Goal: Transaction & Acquisition: Book appointment/travel/reservation

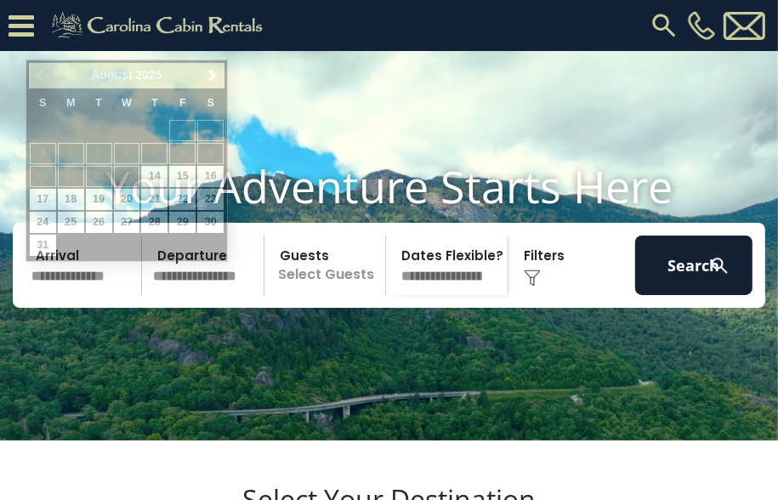
click at [79, 295] on input "text" at bounding box center [84, 266] width 117 height 60
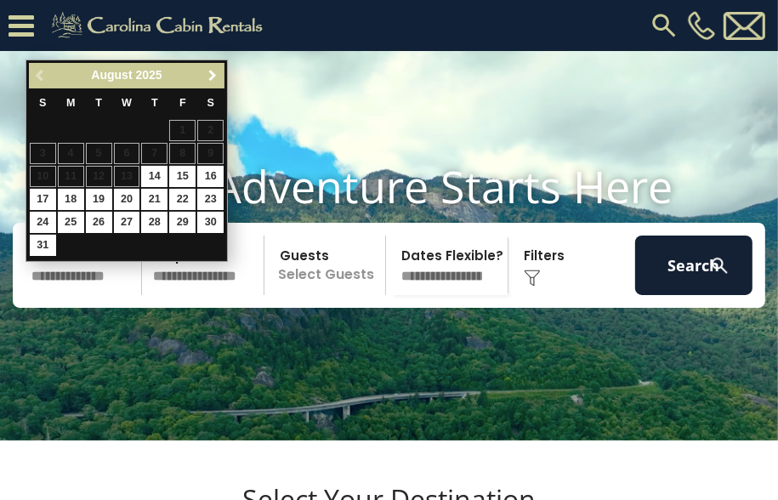
click at [210, 77] on span "Next" at bounding box center [213, 76] width 14 height 14
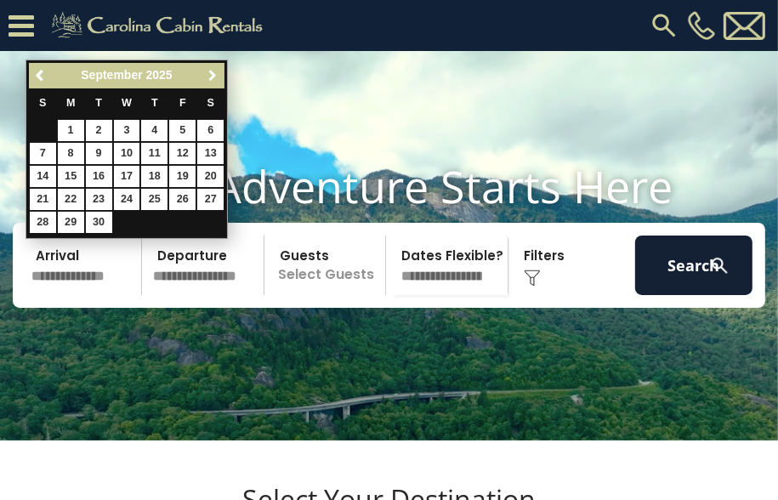
click at [210, 77] on span "Next" at bounding box center [213, 76] width 14 height 14
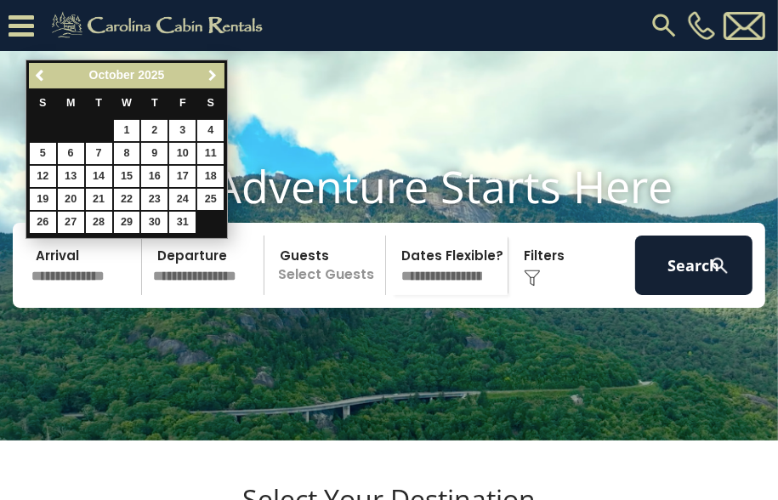
click at [210, 77] on span "Next" at bounding box center [213, 76] width 14 height 14
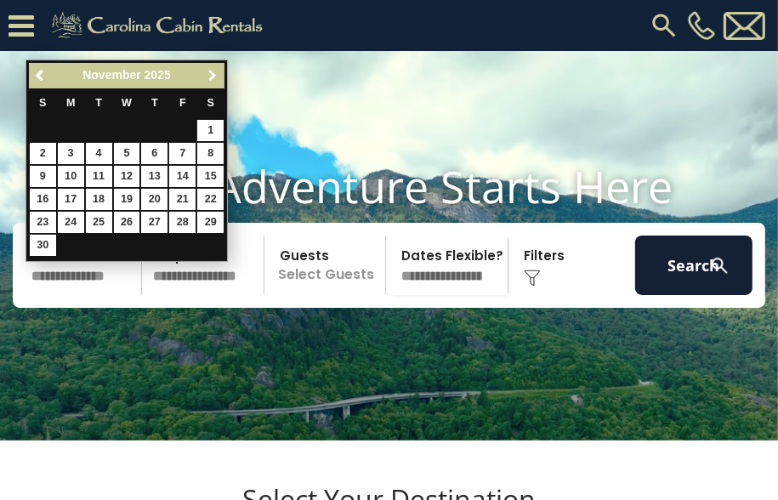
click at [210, 77] on span "Next" at bounding box center [213, 76] width 14 height 14
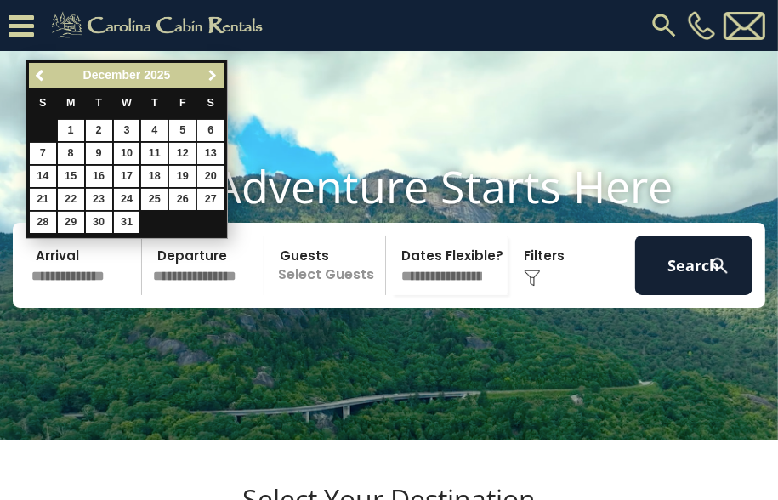
click at [210, 77] on span "Next" at bounding box center [213, 76] width 14 height 14
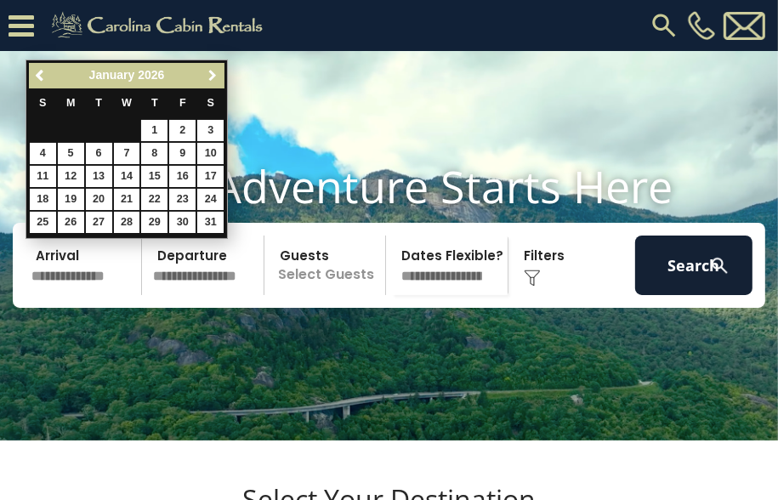
click at [210, 77] on span "Next" at bounding box center [213, 76] width 14 height 14
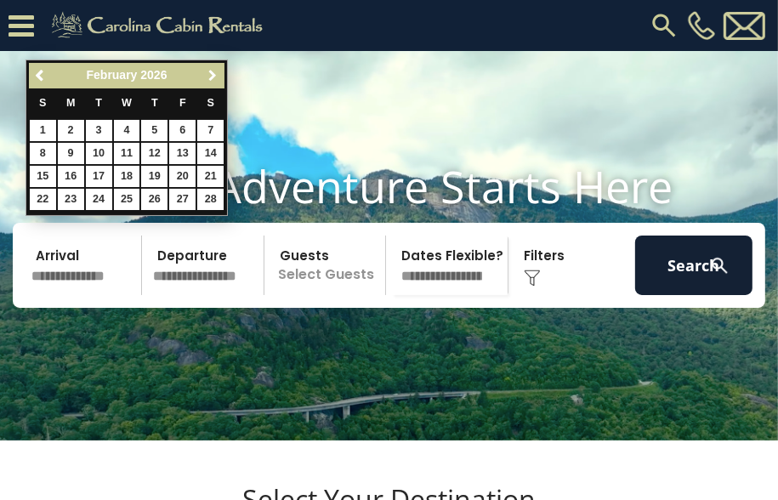
click at [210, 77] on span "Next" at bounding box center [213, 76] width 14 height 14
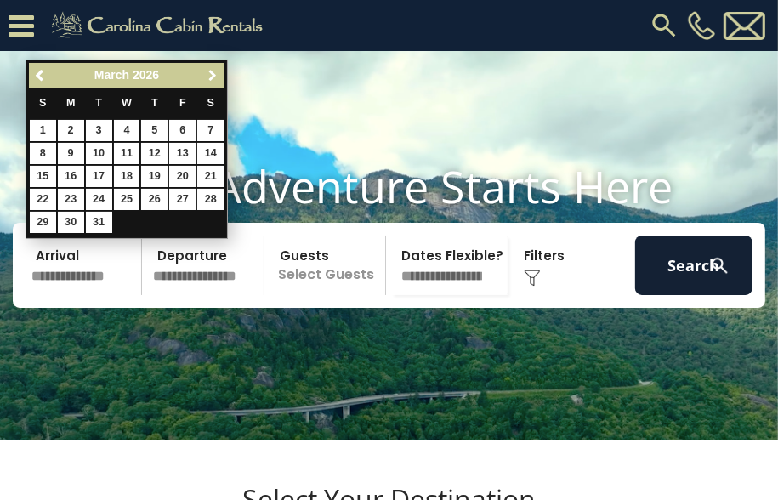
click at [210, 77] on span "Next" at bounding box center [213, 76] width 14 height 14
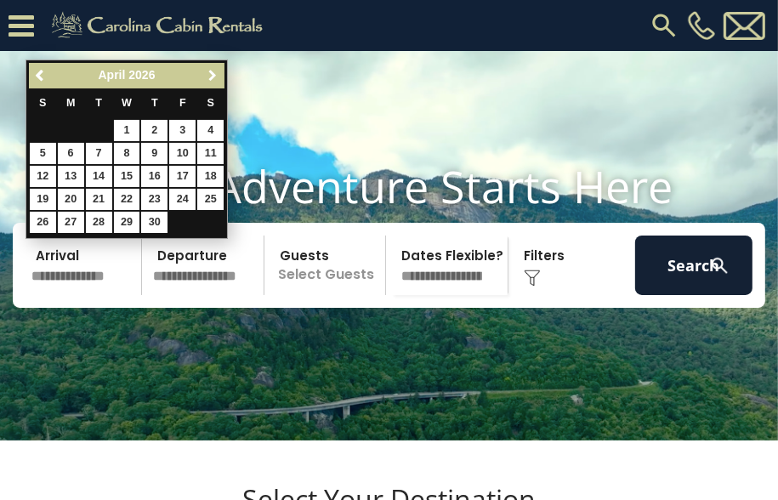
click at [210, 77] on span "Next" at bounding box center [213, 76] width 14 height 14
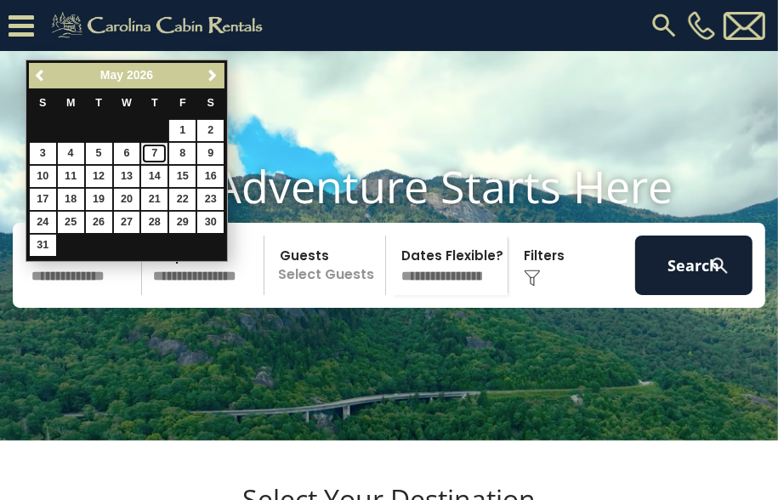
click at [156, 152] on link "7" at bounding box center [154, 153] width 26 height 21
type input "******"
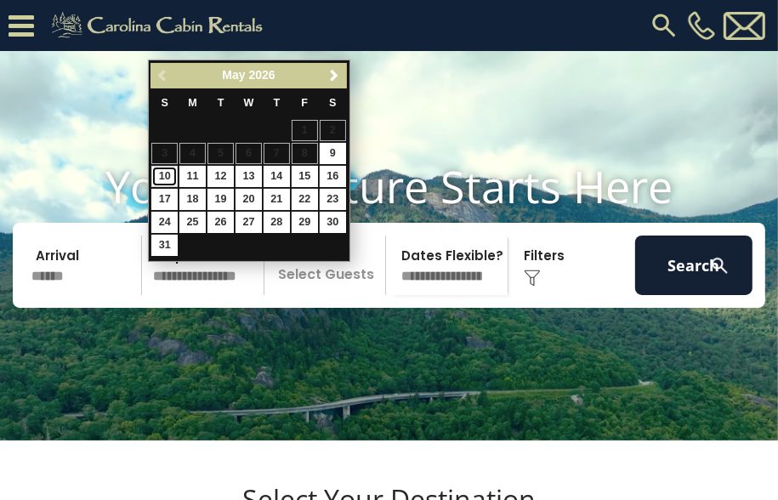
click at [167, 172] on link "10" at bounding box center [164, 176] width 26 height 21
type input "*******"
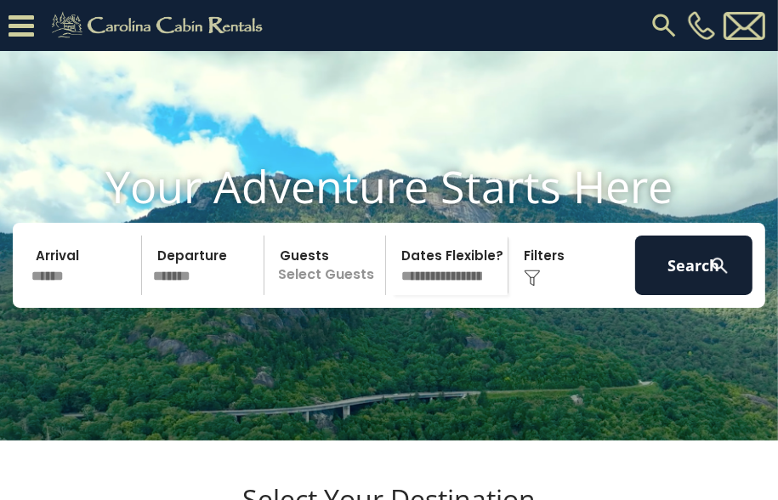
click at [361, 295] on p "Select Guests" at bounding box center [328, 266] width 116 height 60
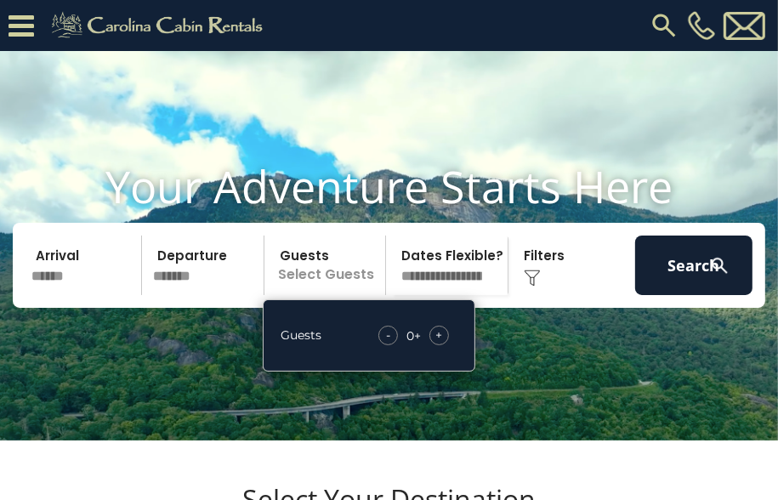
click at [438, 344] on span "+" at bounding box center [438, 335] width 7 height 17
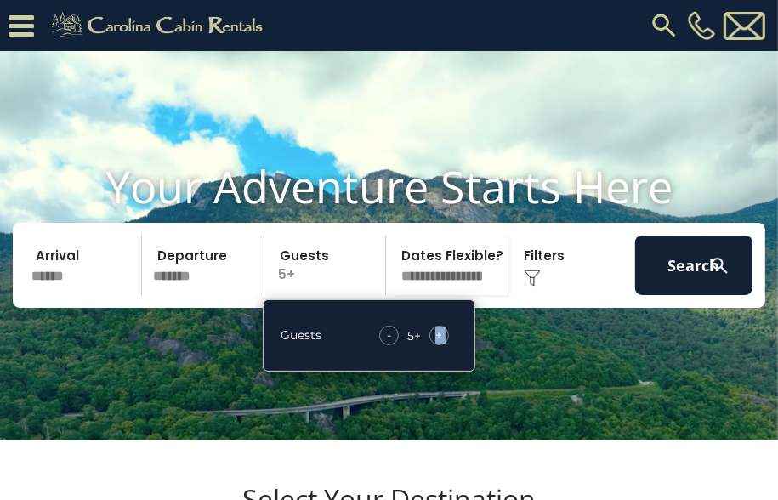
click at [438, 344] on span "+" at bounding box center [438, 335] width 7 height 17
click at [721, 276] on img at bounding box center [719, 265] width 21 height 21
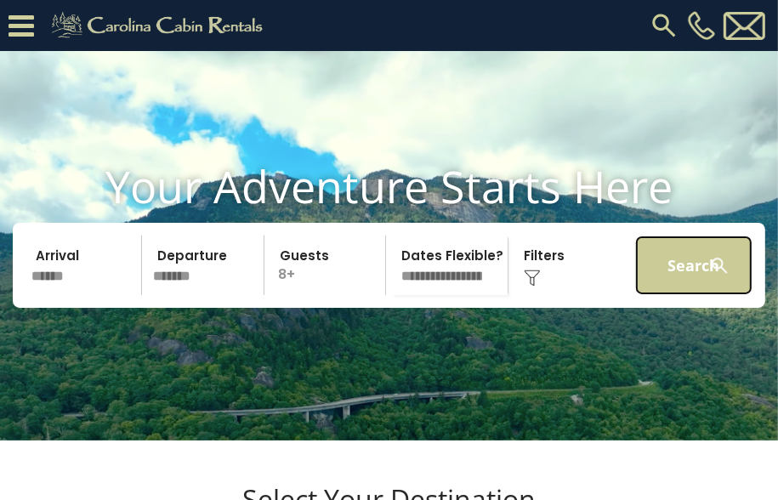
click at [674, 287] on button "Search" at bounding box center [693, 266] width 117 height 60
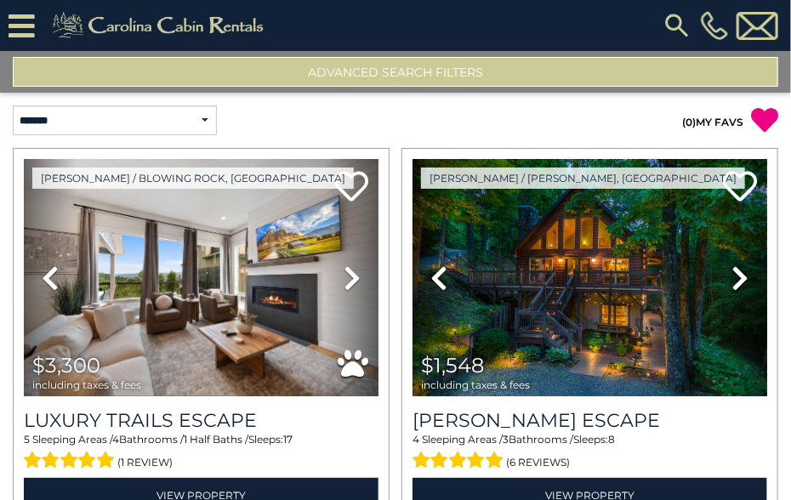
click at [16, 18] on icon at bounding box center [22, 26] width 26 height 30
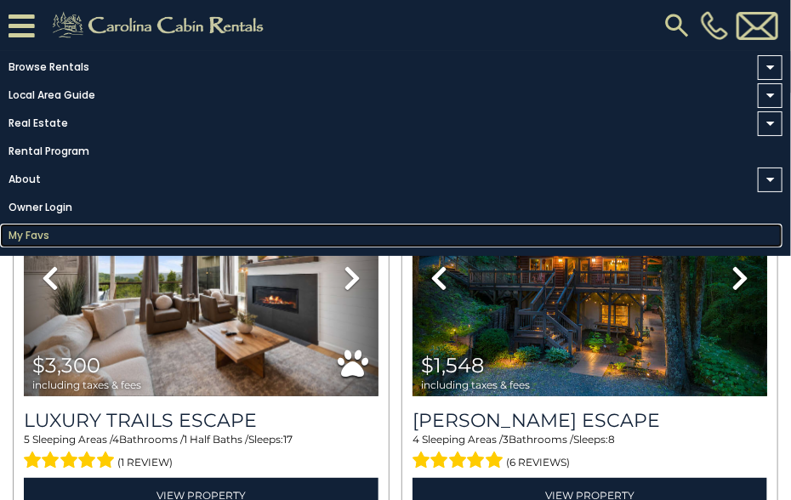
click at [35, 237] on link "My Favs" at bounding box center [391, 236] width 782 height 24
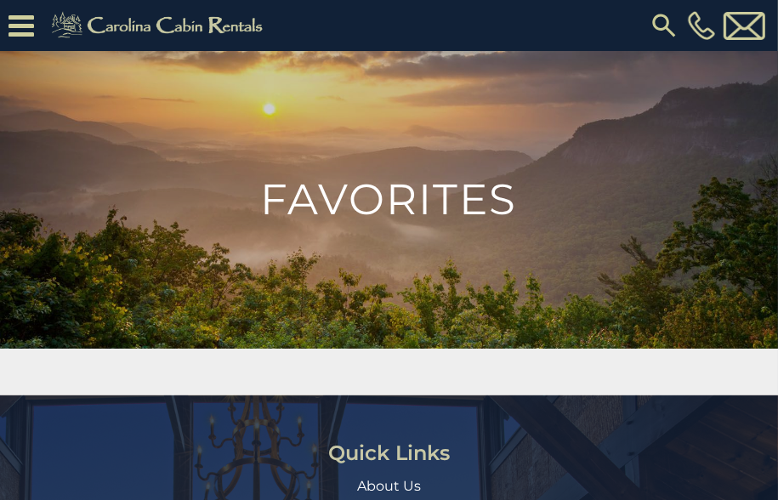
click at [406, 204] on h1 "Favorites" at bounding box center [389, 200] width 778 height 43
click at [31, 32] on icon at bounding box center [22, 26] width 26 height 30
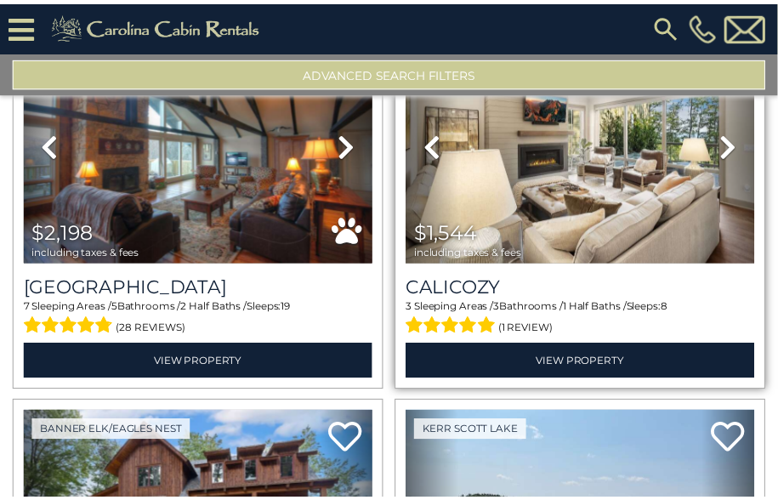
scroll to position [1276, 0]
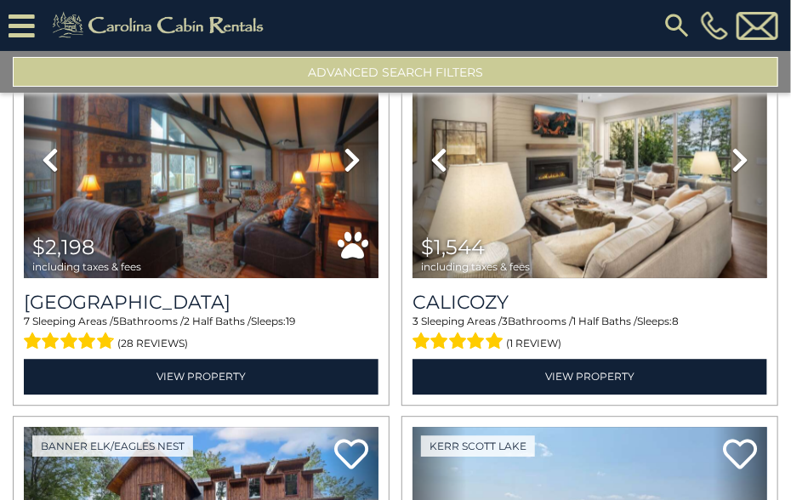
click at [390, 76] on button "Advanced Search Filters" at bounding box center [395, 72] width 765 height 30
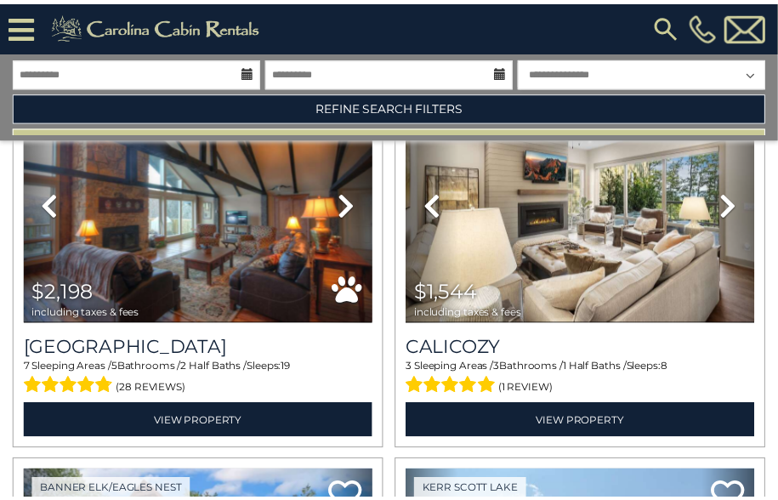
scroll to position [1262, 0]
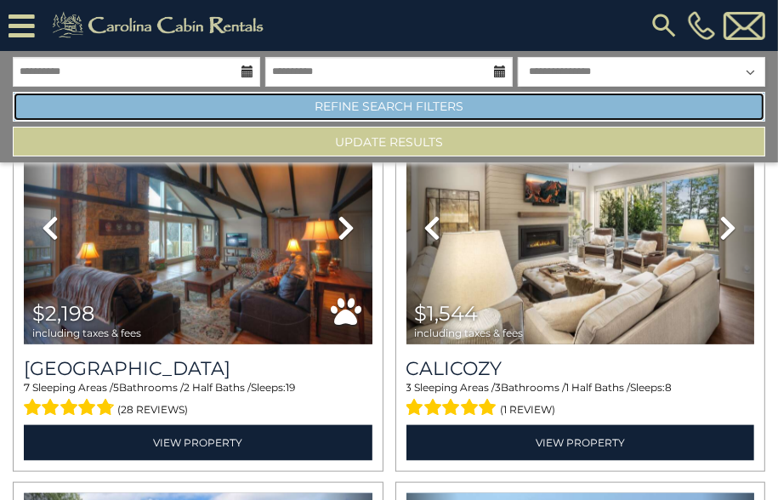
click at [408, 105] on link "Refine Search Filters" at bounding box center [389, 107] width 753 height 30
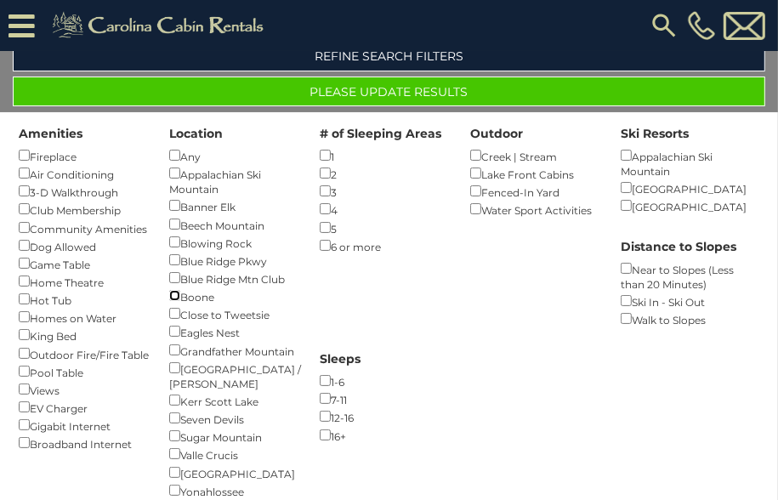
scroll to position [85, 0]
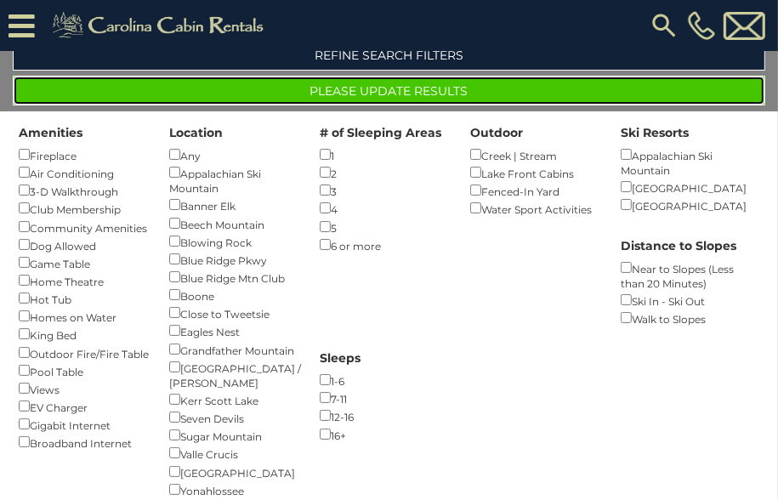
click at [432, 87] on button "Please Update Results" at bounding box center [389, 91] width 753 height 30
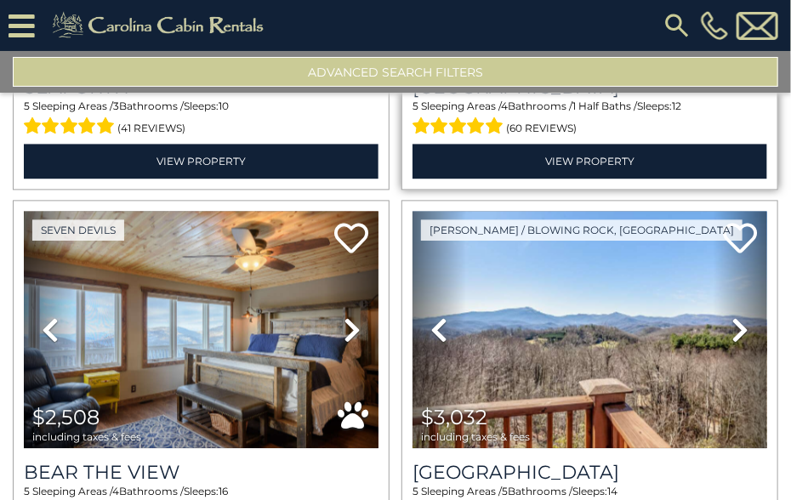
scroll to position [1276, 0]
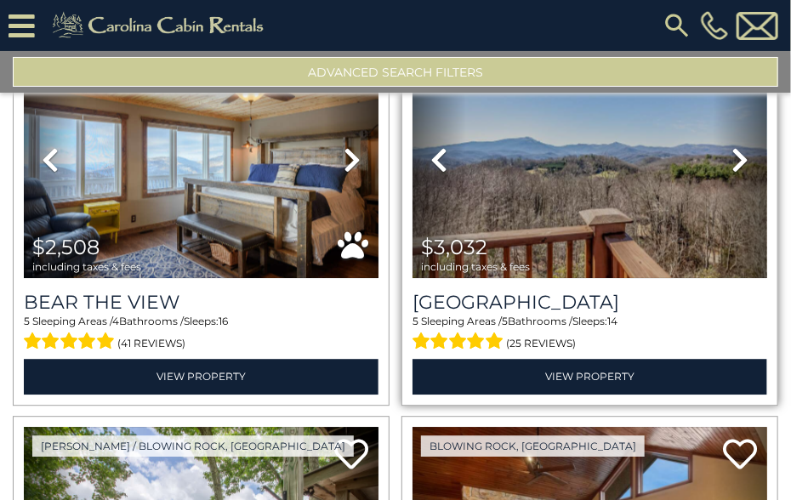
click at [732, 154] on icon at bounding box center [740, 159] width 17 height 27
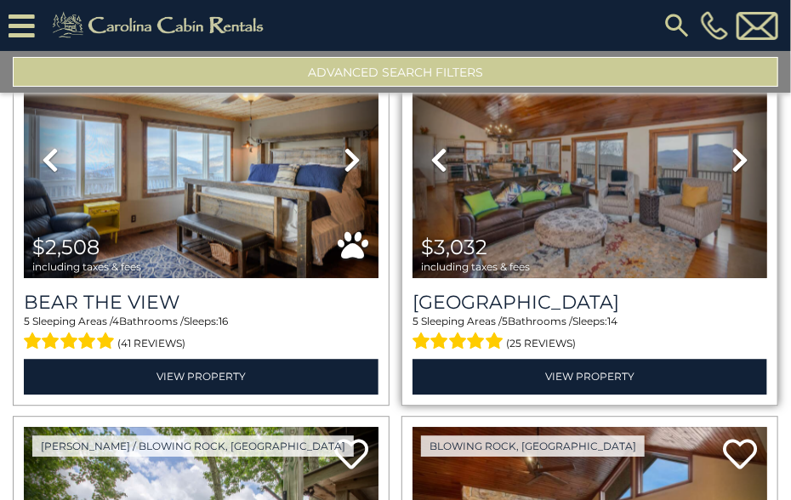
click at [732, 154] on icon at bounding box center [740, 159] width 17 height 27
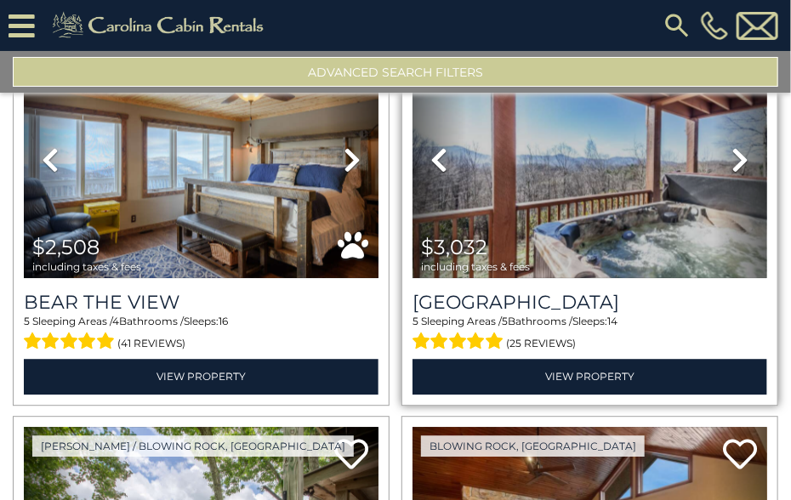
click at [732, 154] on icon at bounding box center [740, 159] width 17 height 27
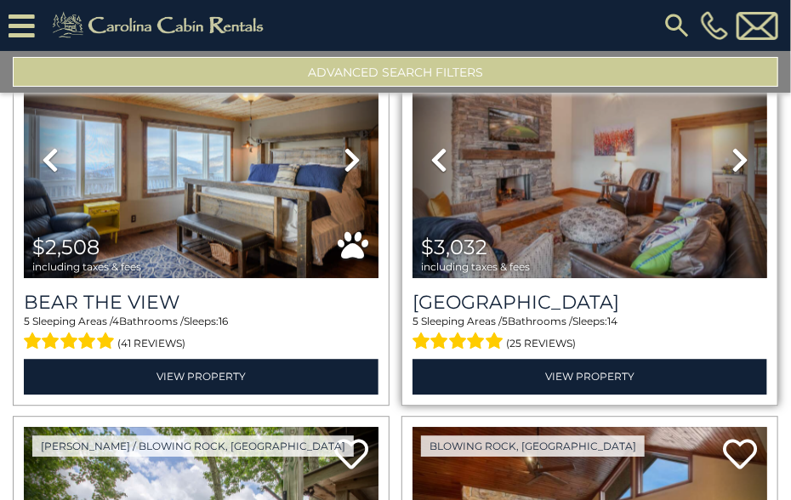
click at [732, 154] on icon at bounding box center [740, 159] width 17 height 27
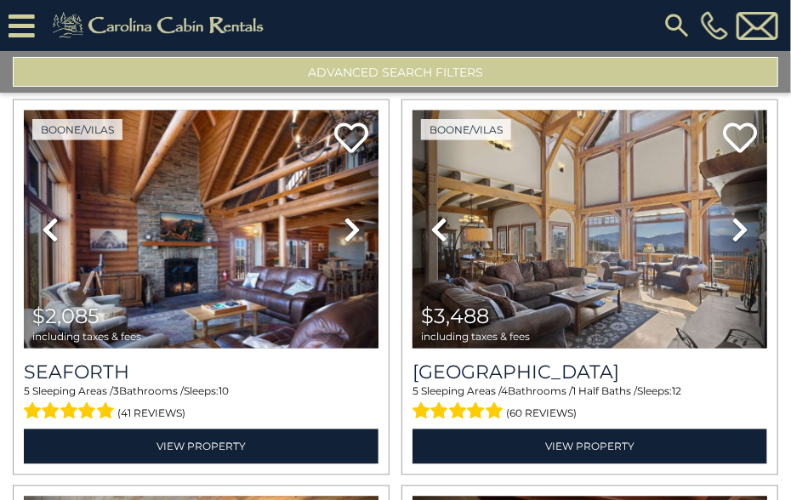
scroll to position [817, 0]
